Goal: Find specific page/section: Find specific page/section

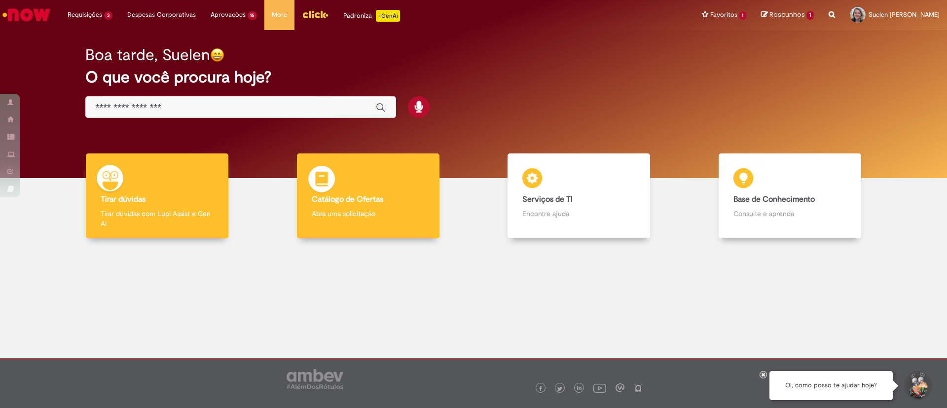
click at [400, 209] on p "Abra uma solicitação" at bounding box center [368, 214] width 113 height 10
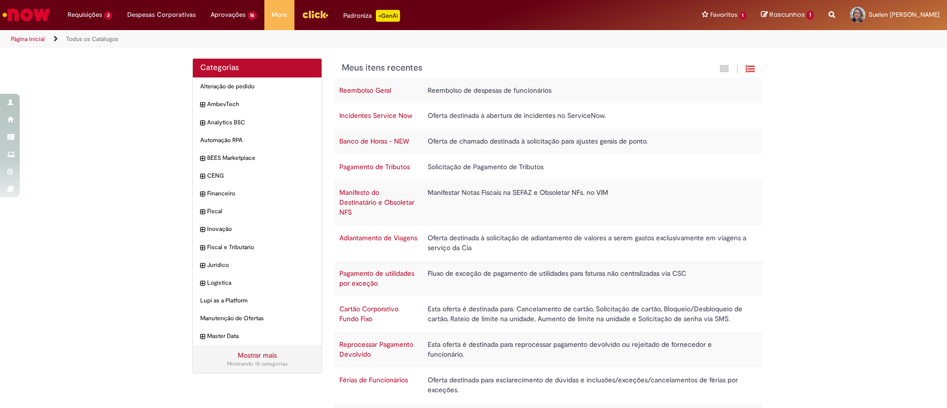
click at [586, 182] on td "Manifestar Notas Fiscais na SEFAZ e Obsoletar NFs. no VIM" at bounding box center [587, 202] width 329 height 45
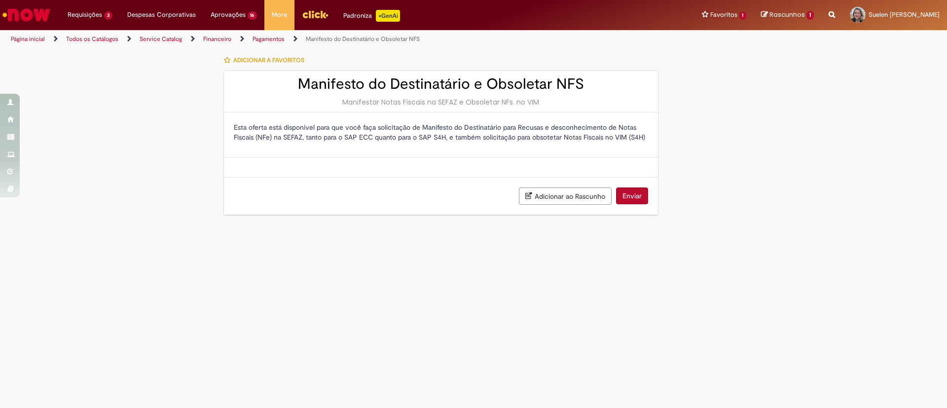
click at [18, 15] on img "Ir para a Homepage" at bounding box center [26, 15] width 51 height 20
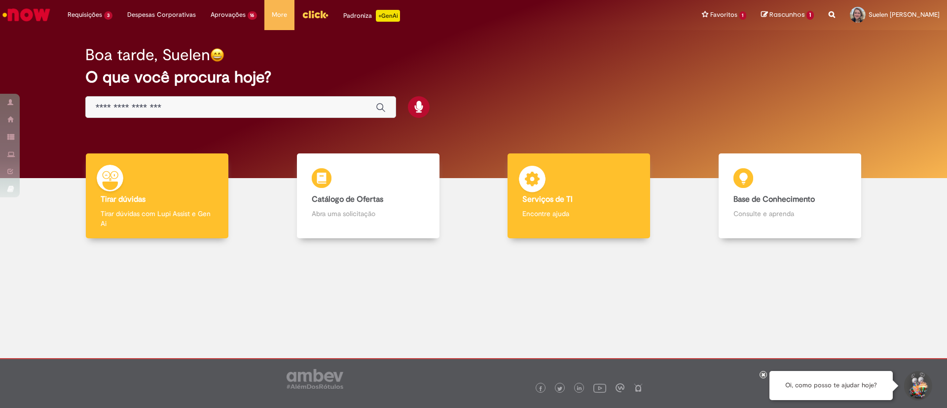
click at [597, 198] on h4 "Serviços de TI" at bounding box center [578, 199] width 113 height 9
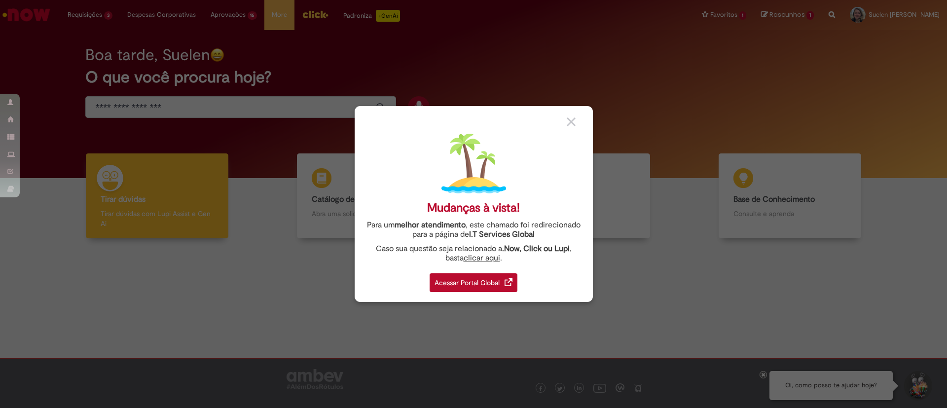
click at [497, 283] on div "Acessar Portal Global" at bounding box center [473, 282] width 88 height 19
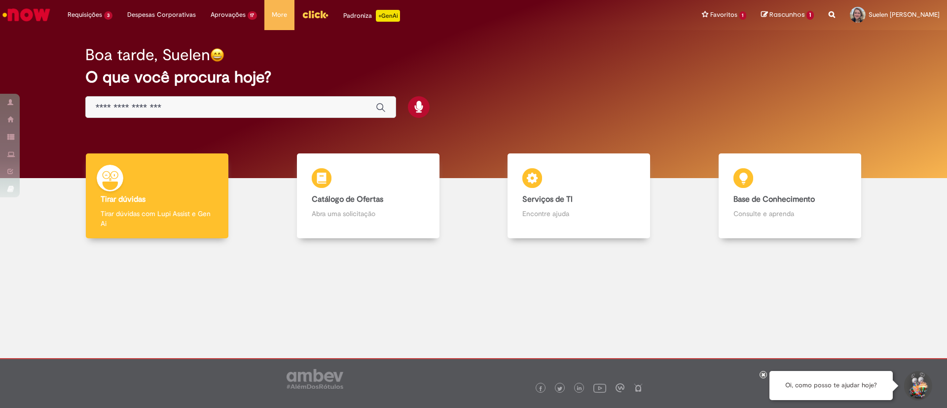
click at [359, 13] on div "Padroniza +GenAi" at bounding box center [371, 16] width 57 height 12
